Goal: Task Accomplishment & Management: Use online tool/utility

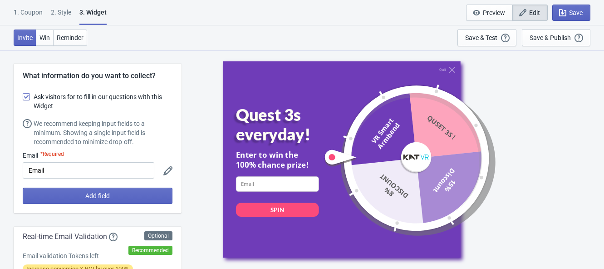
select select "specificPages"
select select "once"
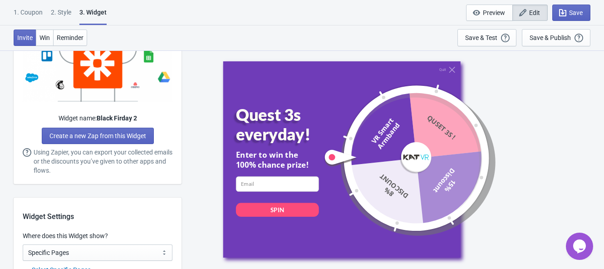
scroll to position [511, 0]
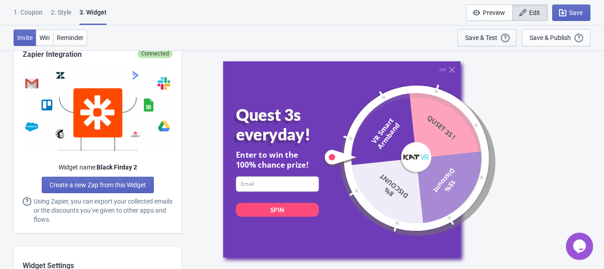
click at [487, 36] on div "Save & Test" at bounding box center [481, 37] width 32 height 7
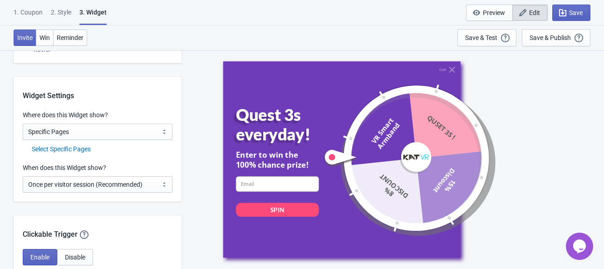
scroll to position [681, 0]
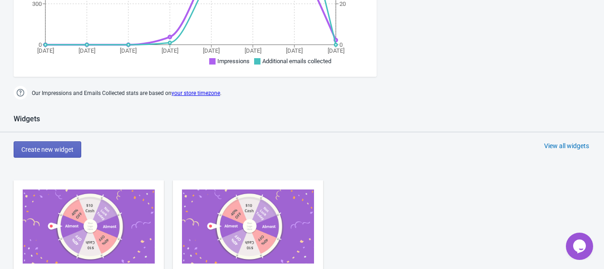
scroll to position [340, 0]
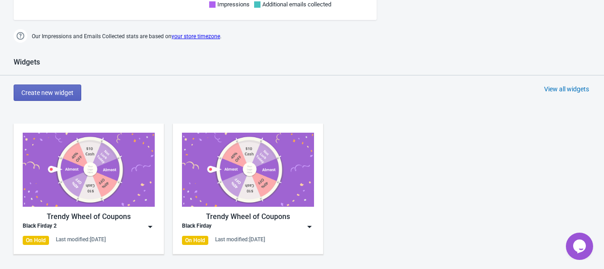
click at [76, 181] on img at bounding box center [89, 170] width 132 height 74
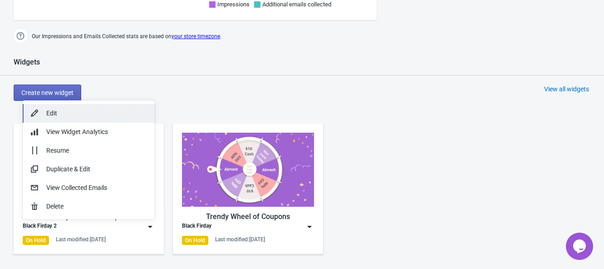
click at [69, 114] on div "Edit" at bounding box center [96, 113] width 101 height 10
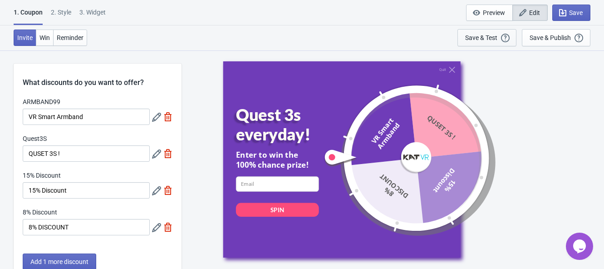
click at [493, 40] on div "Save & Test" at bounding box center [481, 37] width 32 height 7
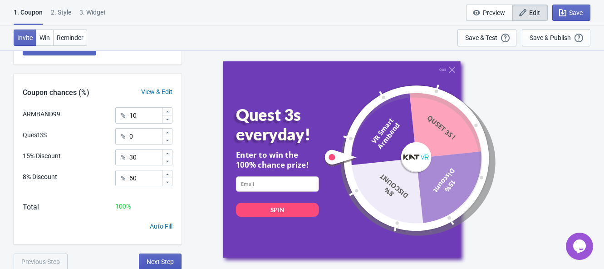
scroll to position [215, 0]
click at [161, 255] on button "Next Step" at bounding box center [160, 261] width 43 height 16
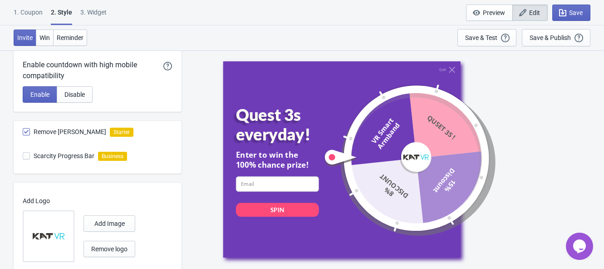
scroll to position [316, 0]
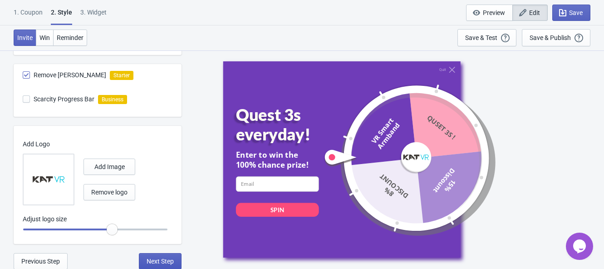
click at [164, 256] on button "Next Step" at bounding box center [160, 261] width 43 height 16
select select "specificPages"
select select "once"
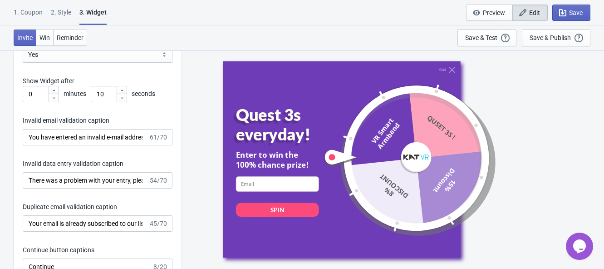
scroll to position [1305, 0]
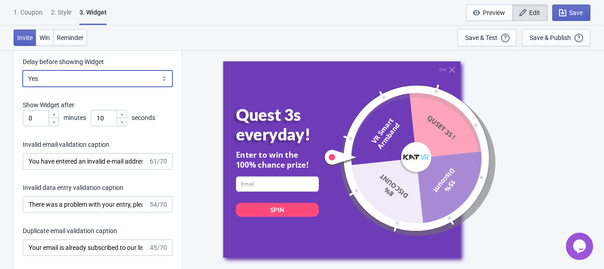
click at [106, 76] on select "Yes No" at bounding box center [98, 78] width 150 height 16
select select "left"
click at [23, 70] on select "Yes No" at bounding box center [98, 78] width 150 height 16
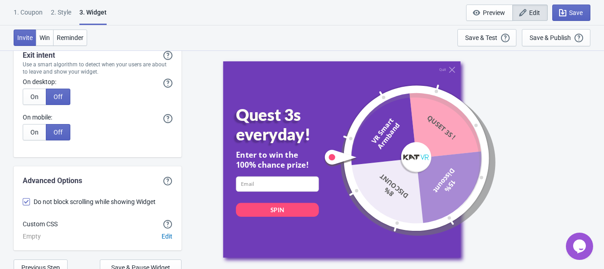
scroll to position [2256, 0]
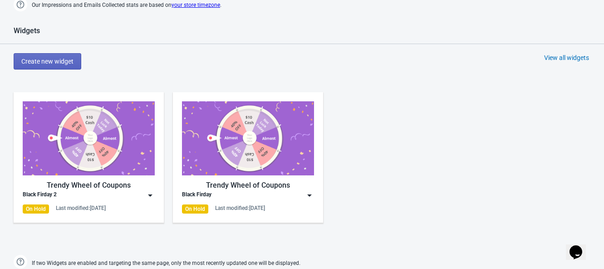
scroll to position [397, 0]
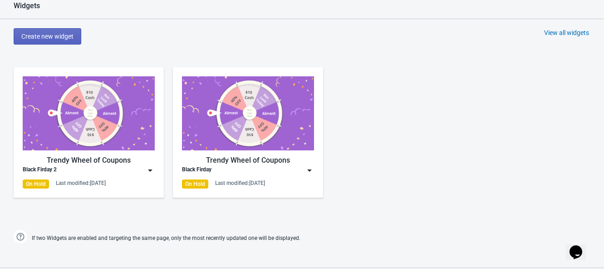
click at [103, 118] on img at bounding box center [89, 113] width 132 height 74
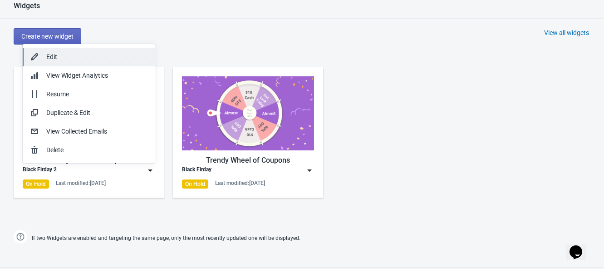
click at [80, 57] on div "Edit" at bounding box center [96, 57] width 101 height 10
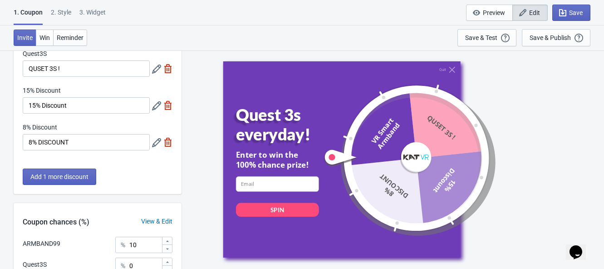
scroll to position [56, 0]
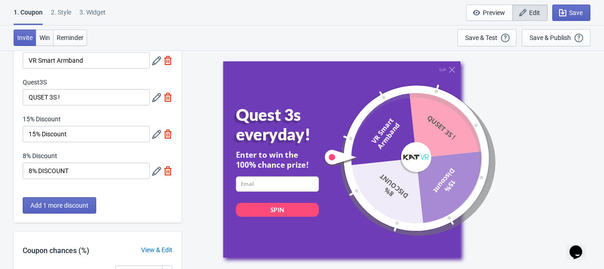
click at [49, 33] on button "Win" at bounding box center [45, 38] width 18 height 16
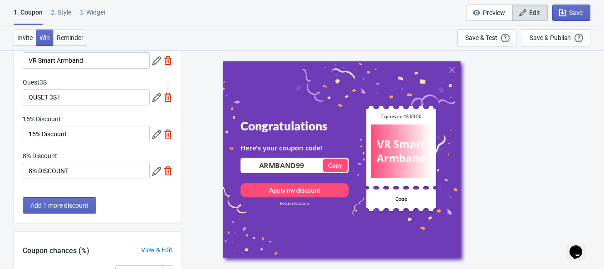
click at [68, 40] on span "Reminder" at bounding box center [70, 37] width 27 height 7
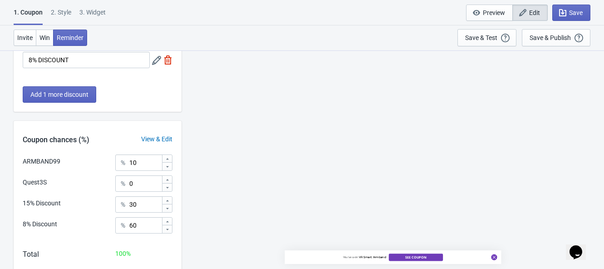
scroll to position [101, 0]
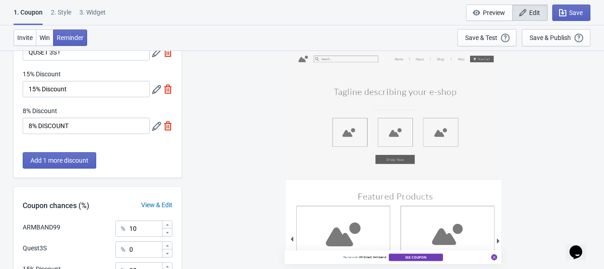
click at [89, 9] on div "3. Widget" at bounding box center [92, 16] width 26 height 16
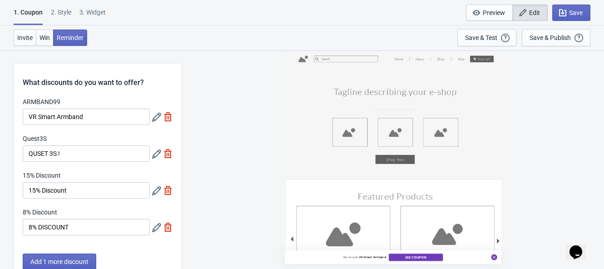
select select "left"
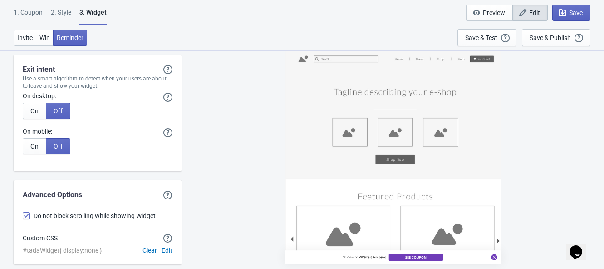
scroll to position [2241, 0]
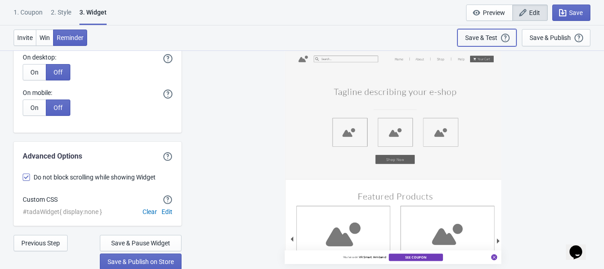
click at [490, 38] on div "Save & Test" at bounding box center [481, 37] width 32 height 7
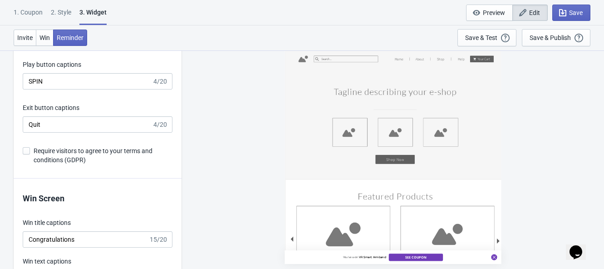
scroll to position [1277, 0]
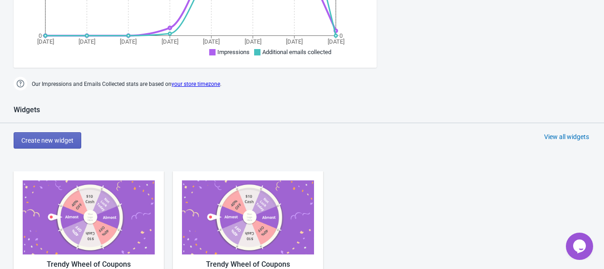
scroll to position [340, 0]
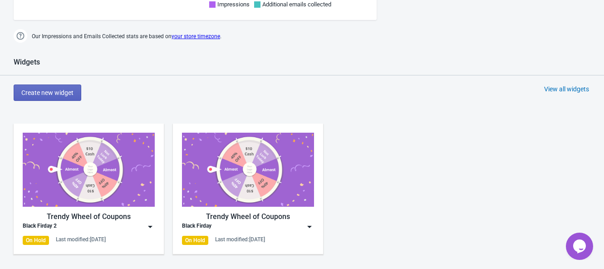
drag, startPoint x: 70, startPoint y: 185, endPoint x: 70, endPoint y: 192, distance: 7.3
click at [70, 192] on img at bounding box center [89, 170] width 132 height 74
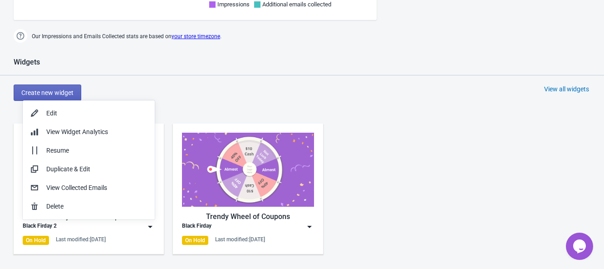
click at [106, 236] on div "Last modified: 25.8.2025" at bounding box center [81, 239] width 50 height 7
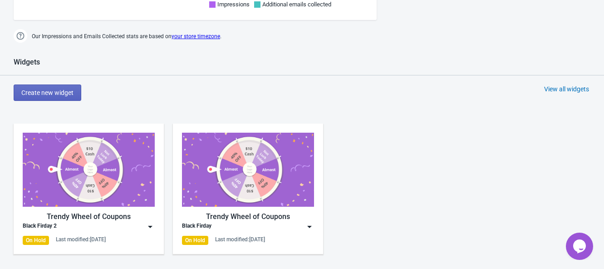
click at [95, 174] on img at bounding box center [89, 170] width 132 height 74
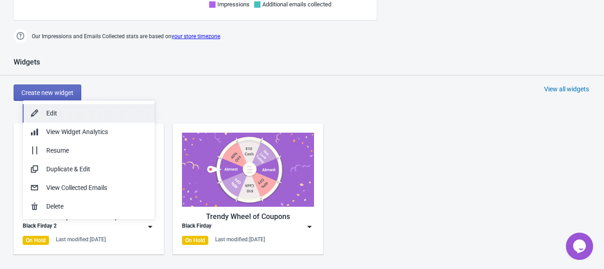
click at [85, 115] on div "Edit" at bounding box center [96, 113] width 101 height 10
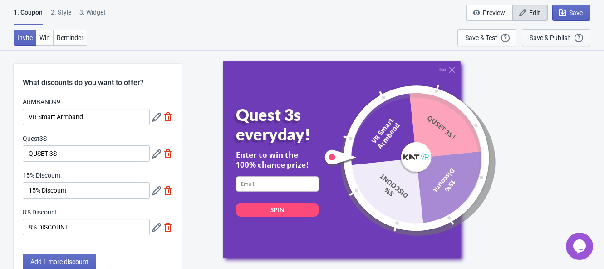
click at [554, 42] on div "Save & Publish This option will save your Widget so that it will be visible to …" at bounding box center [556, 38] width 53 height 10
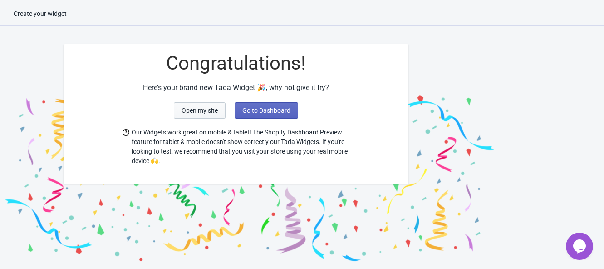
click at [207, 111] on span "Open my site" at bounding box center [200, 110] width 36 height 7
click at [280, 118] on button "Go to Dashboard" at bounding box center [267, 110] width 64 height 16
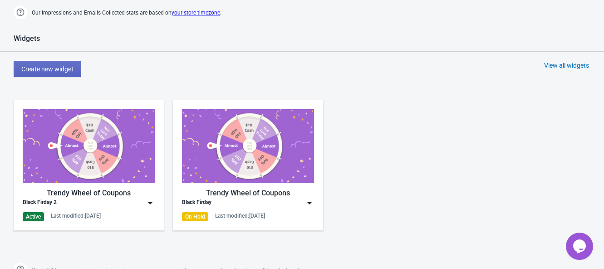
scroll to position [227, 0]
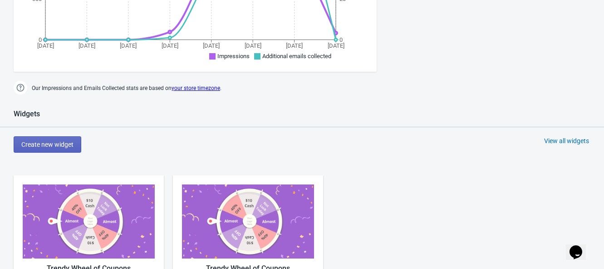
scroll to position [397, 0]
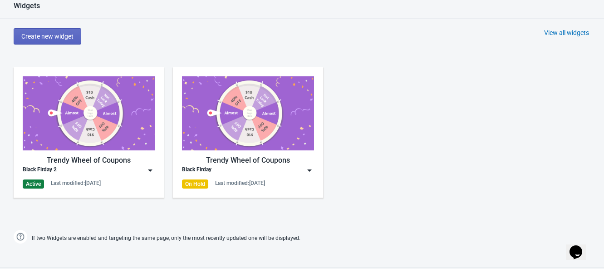
click at [87, 129] on img at bounding box center [89, 113] width 132 height 74
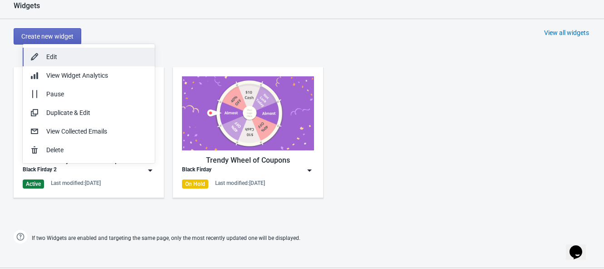
click at [86, 60] on div "Edit" at bounding box center [96, 57] width 101 height 10
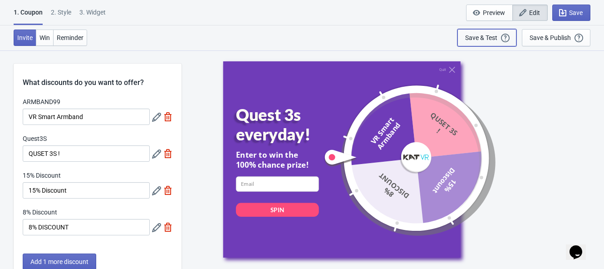
click at [483, 40] on div "Save & Test" at bounding box center [481, 37] width 32 height 7
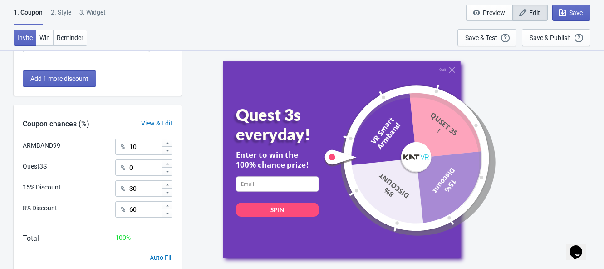
scroll to position [158, 0]
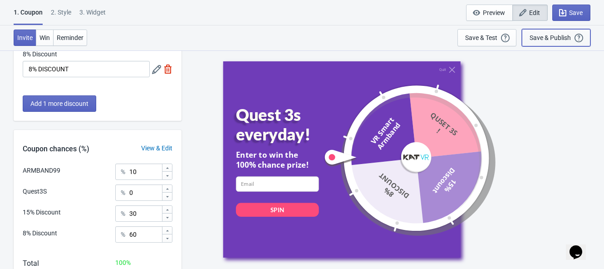
click at [550, 36] on div "Save & Publish" at bounding box center [550, 37] width 41 height 7
